Goal: Navigation & Orientation: Find specific page/section

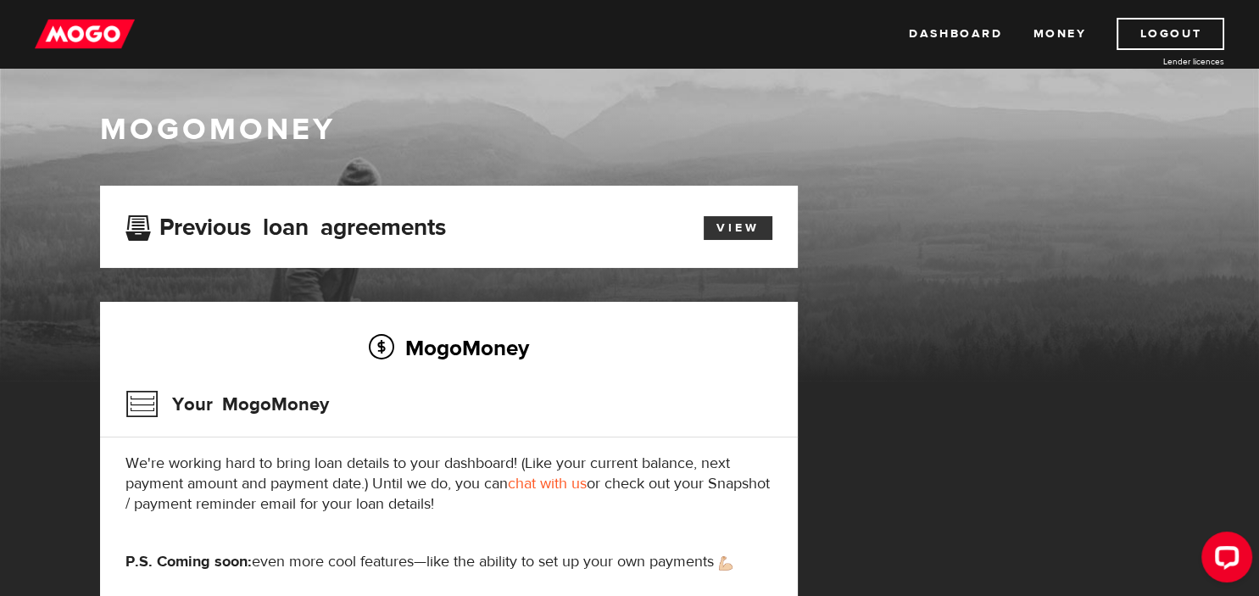
click at [734, 229] on link "View" at bounding box center [738, 228] width 69 height 24
click at [946, 30] on link "Dashboard" at bounding box center [955, 34] width 93 height 32
click at [943, 31] on link "Dashboard" at bounding box center [955, 34] width 93 height 32
